Goal: Book appointment/travel/reservation

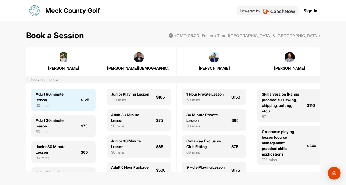
click at [60, 89] on div "Adult 60 minute lesson 60 mins $125" at bounding box center [63, 100] width 64 height 22
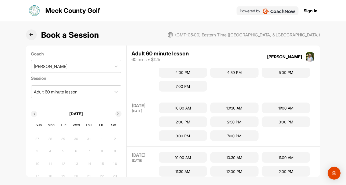
scroll to position [155, 0]
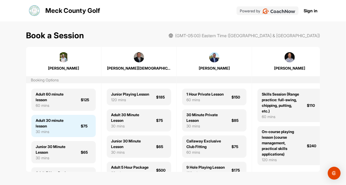
click at [70, 130] on div "30 mins" at bounding box center [55, 132] width 39 height 6
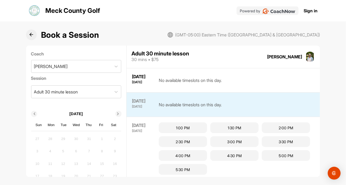
click at [30, 34] on icon at bounding box center [31, 35] width 4 height 4
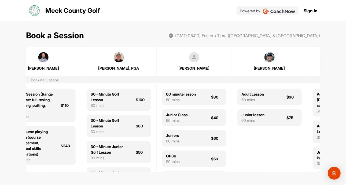
scroll to position [0, 246]
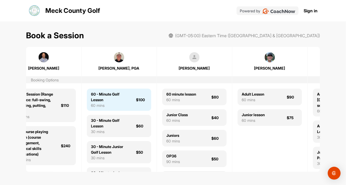
click at [122, 100] on div "60 - Minute Golf Lesson" at bounding box center [110, 97] width 39 height 11
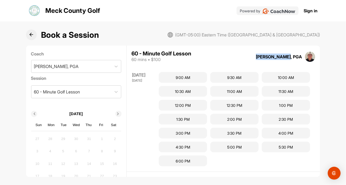
drag, startPoint x: 266, startPoint y: 56, endPoint x: 292, endPoint y: 57, distance: 26.3
click at [292, 57] on div "[PERSON_NAME], PGA" at bounding box center [279, 57] width 46 height 6
drag, startPoint x: 290, startPoint y: 57, endPoint x: 266, endPoint y: 57, distance: 24.2
click at [266, 57] on div "[PERSON_NAME], PGA" at bounding box center [279, 57] width 46 height 6
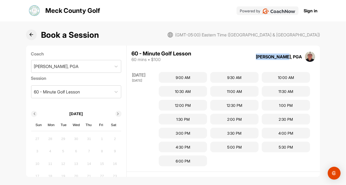
copy div "[PERSON_NAME]"
click at [33, 33] on icon at bounding box center [31, 35] width 4 height 4
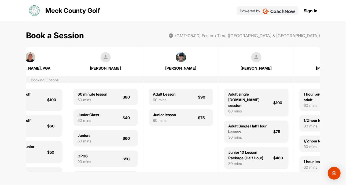
scroll to position [0, 458]
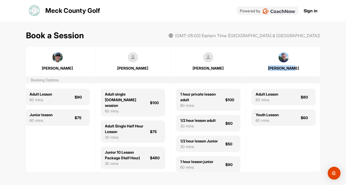
drag, startPoint x: 297, startPoint y: 68, endPoint x: 273, endPoint y: 70, distance: 24.0
click at [273, 70] on div "[PERSON_NAME]" at bounding box center [284, 68] width 64 height 6
copy div "[PERSON_NAME]"
click at [247, 58] on div "[PERSON_NAME]" at bounding box center [283, 61] width 75 height 19
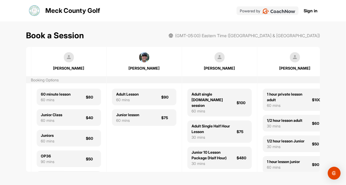
scroll to position [0, 343]
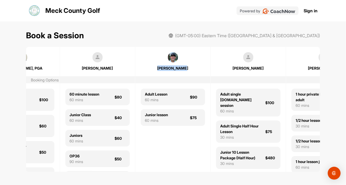
drag, startPoint x: 187, startPoint y: 69, endPoint x: 159, endPoint y: 68, distance: 27.1
click at [159, 68] on div "[PERSON_NAME]" at bounding box center [173, 68] width 64 height 6
copy div "[PERSON_NAME]"
click at [165, 62] on div "[PERSON_NAME]" at bounding box center [173, 61] width 75 height 19
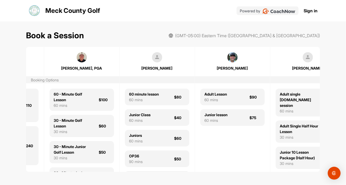
scroll to position [0, 281]
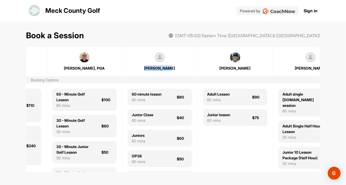
drag, startPoint x: 172, startPoint y: 67, endPoint x: 148, endPoint y: 67, distance: 23.4
click at [148, 67] on div "[PERSON_NAME]" at bounding box center [160, 68] width 64 height 6
copy div "[PERSON_NAME]"
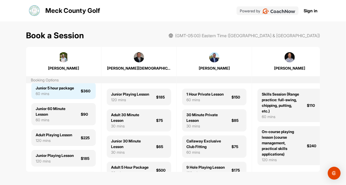
scroll to position [0, 0]
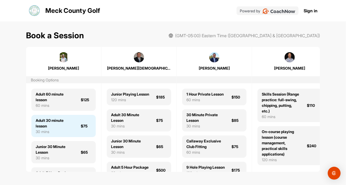
click at [62, 127] on div "Adult 30 minute lesson" at bounding box center [55, 123] width 39 height 11
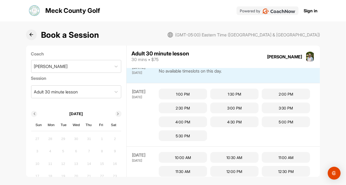
scroll to position [38, 0]
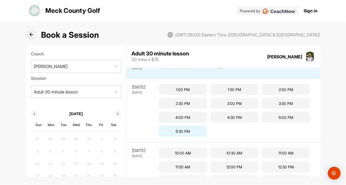
click at [197, 131] on div "5:30 PM" at bounding box center [183, 131] width 48 height 11
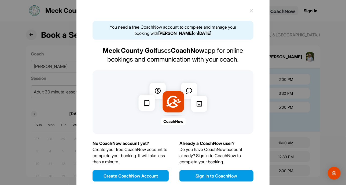
scroll to position [20, 0]
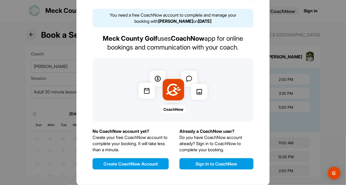
click at [145, 163] on button "Create CoachNow Account" at bounding box center [131, 164] width 76 height 11
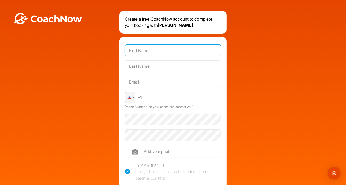
click at [155, 53] on input "text" at bounding box center [173, 51] width 97 height 12
type input "[PERSON_NAME]"
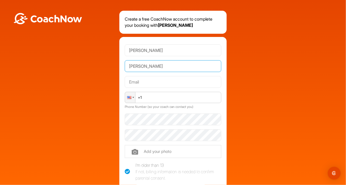
type input "[PERSON_NAME]"
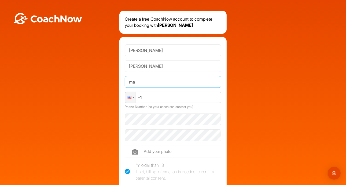
type input "[EMAIL_ADDRESS][DOMAIN_NAME]"
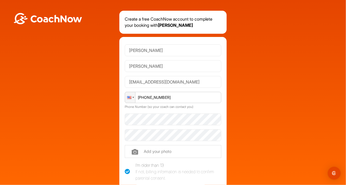
type input "[PHONE_NUMBER]"
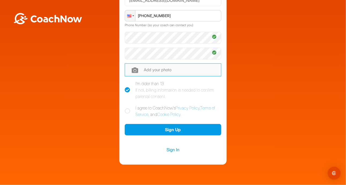
scroll to position [82, 0]
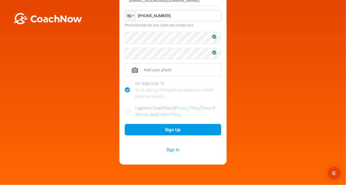
click at [125, 112] on icon at bounding box center [127, 111] width 5 height 5
click at [125, 108] on input "I agree to CoachNow's Privacy Policy , Terms of Service , and Cookie Policy ." at bounding box center [126, 106] width 3 height 3
checkbox input "true"
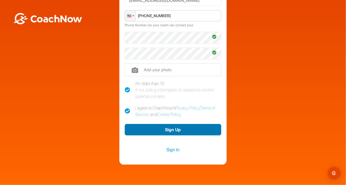
click at [152, 127] on button "Sign Up" at bounding box center [173, 130] width 97 height 12
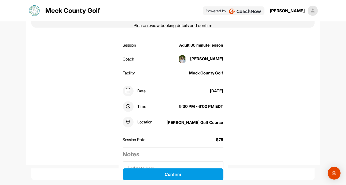
scroll to position [41, 0]
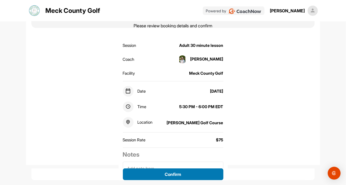
click at [176, 171] on button "Confirm" at bounding box center [173, 175] width 101 height 12
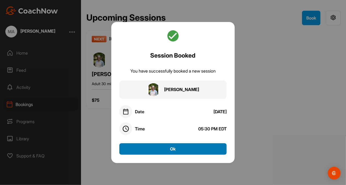
click at [188, 147] on button "Ok" at bounding box center [172, 150] width 107 height 12
